Goal: Task Accomplishment & Management: Use online tool/utility

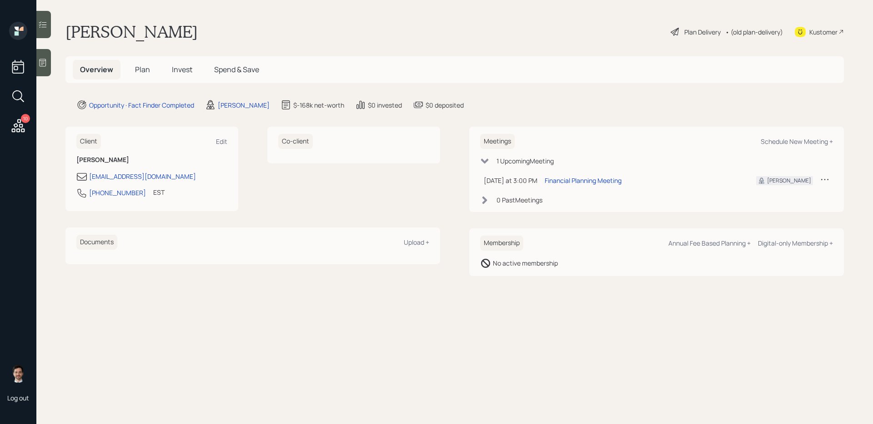
click at [143, 74] on span "Plan" at bounding box center [142, 70] width 15 height 10
